Goal: Information Seeking & Learning: Learn about a topic

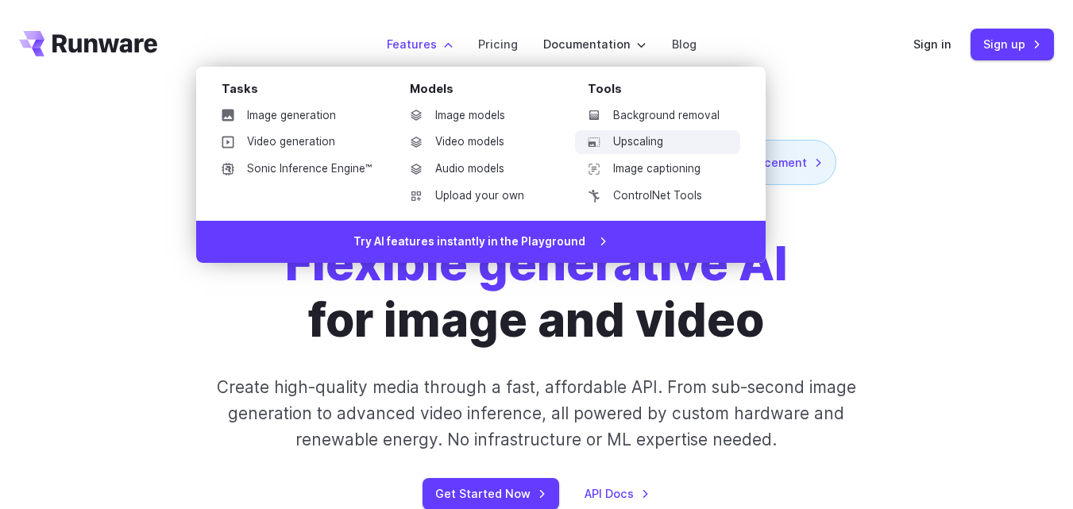
click at [638, 141] on link "Upscaling" at bounding box center [657, 142] width 165 height 24
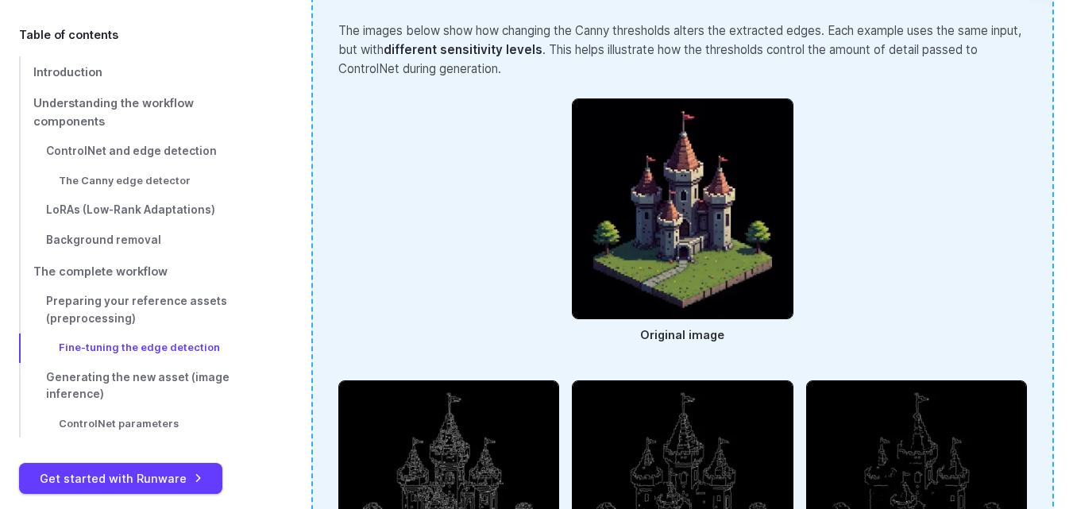
scroll to position [5385, 0]
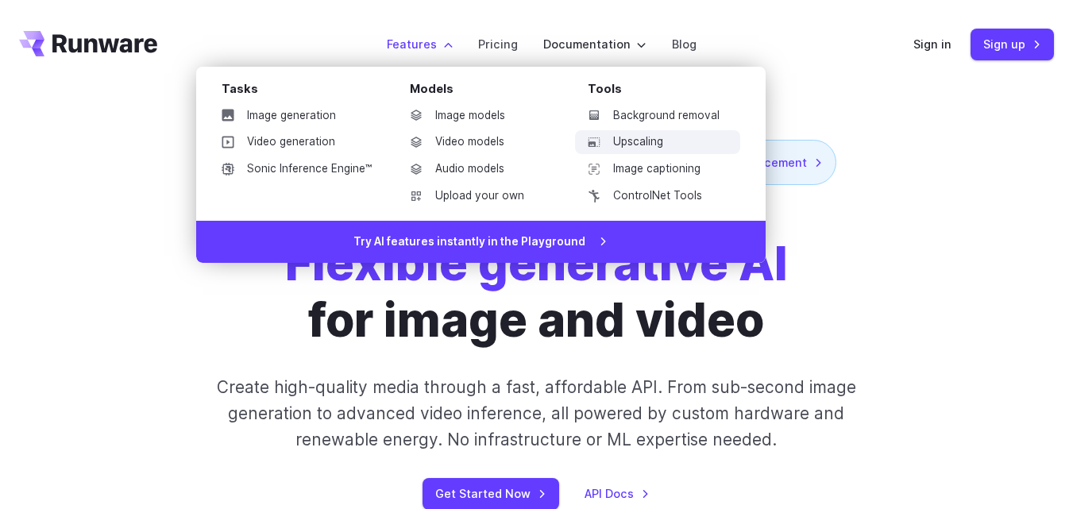
click at [639, 142] on link "Upscaling" at bounding box center [657, 142] width 165 height 24
